Goal: Information Seeking & Learning: Learn about a topic

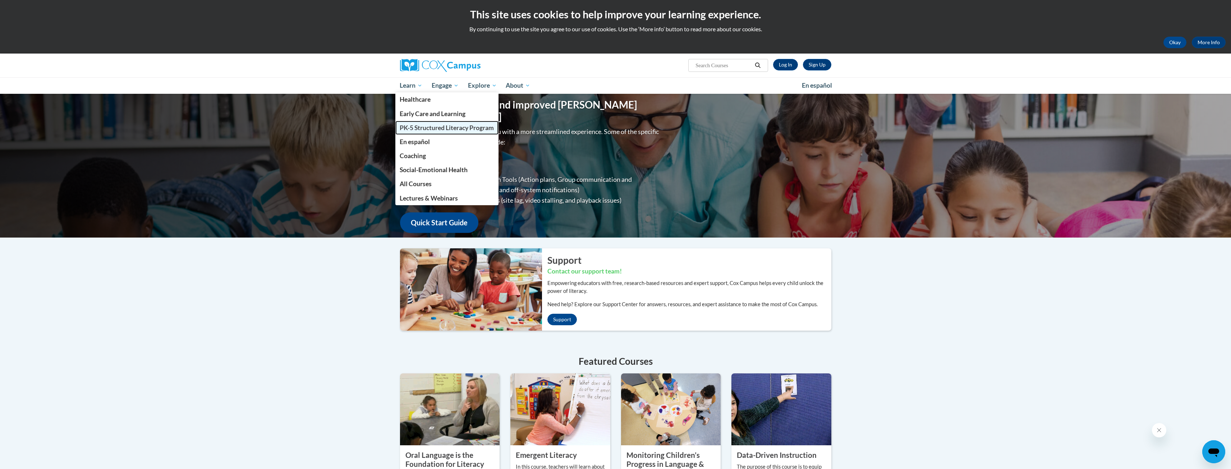
click at [414, 126] on span "PK-5 Structured Literacy Program" at bounding box center [447, 128] width 94 height 8
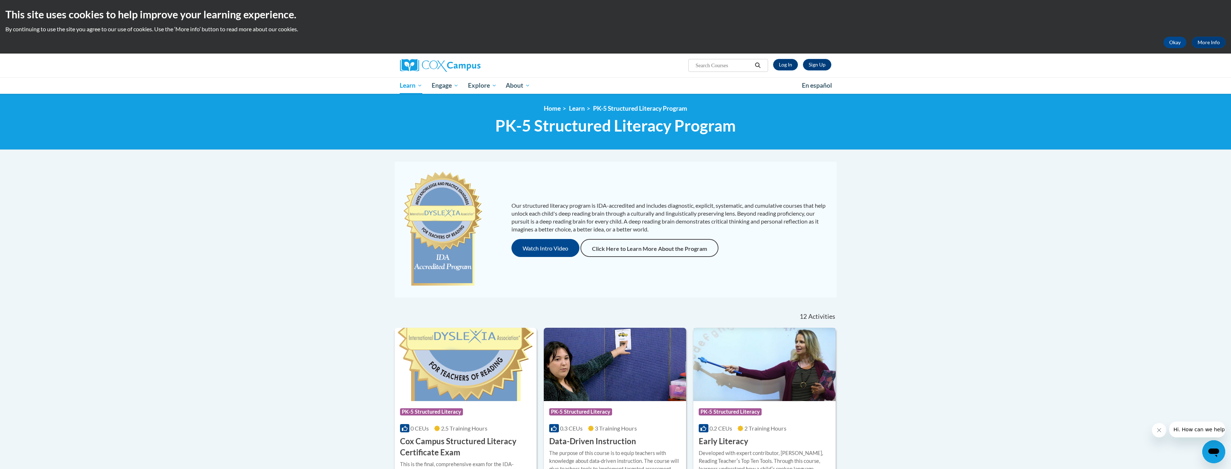
click at [728, 441] on h3 "Early Literacy" at bounding box center [724, 441] width 50 height 11
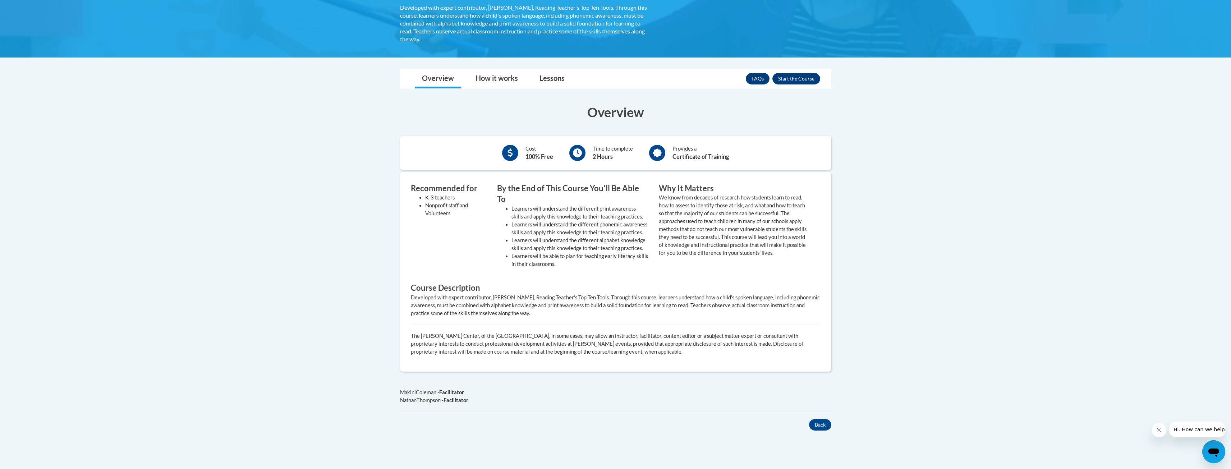
scroll to position [162, 0]
